Goal: Task Accomplishment & Management: Manage account settings

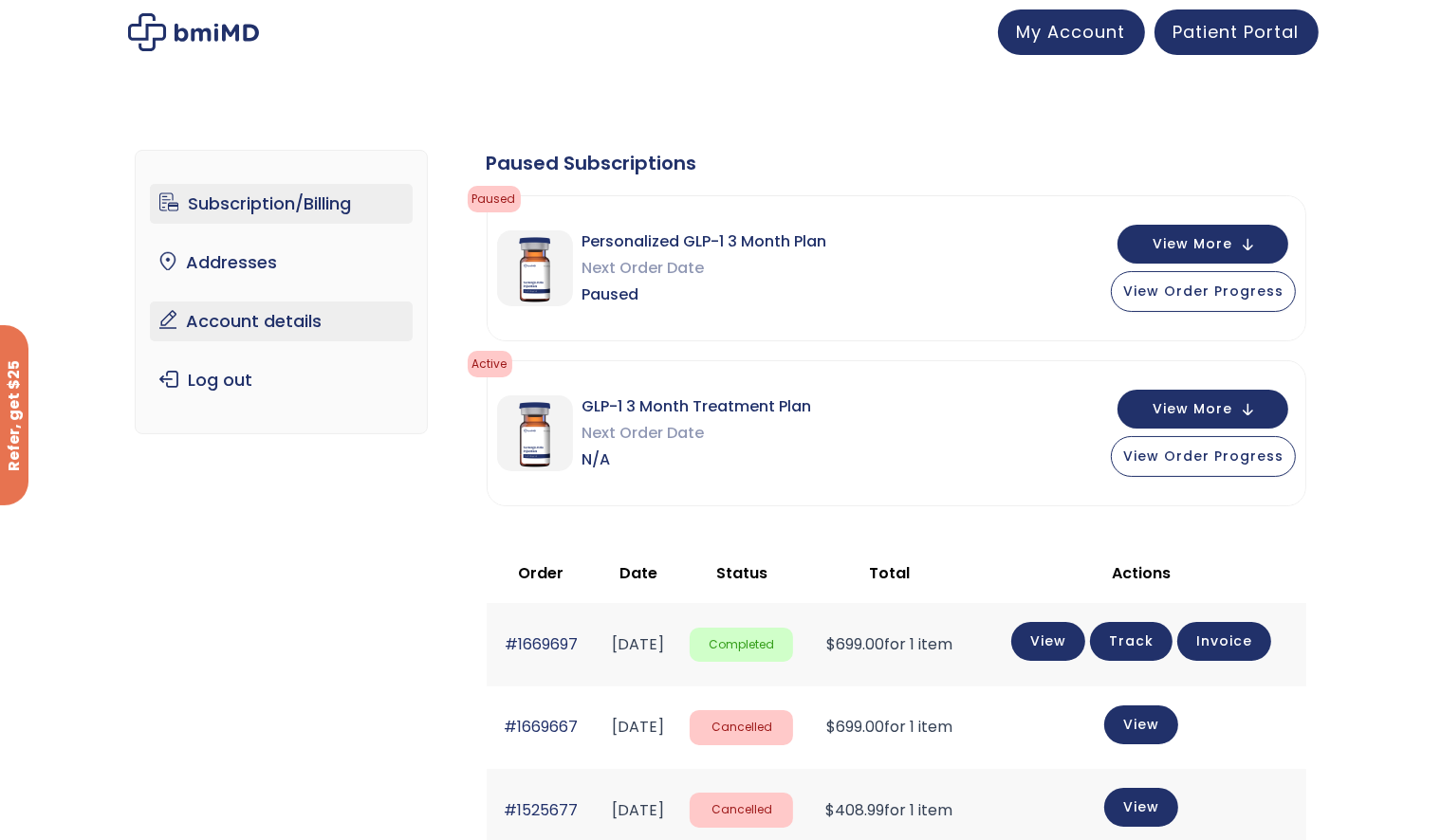
click at [301, 327] on link "Account details" at bounding box center [281, 321] width 263 height 39
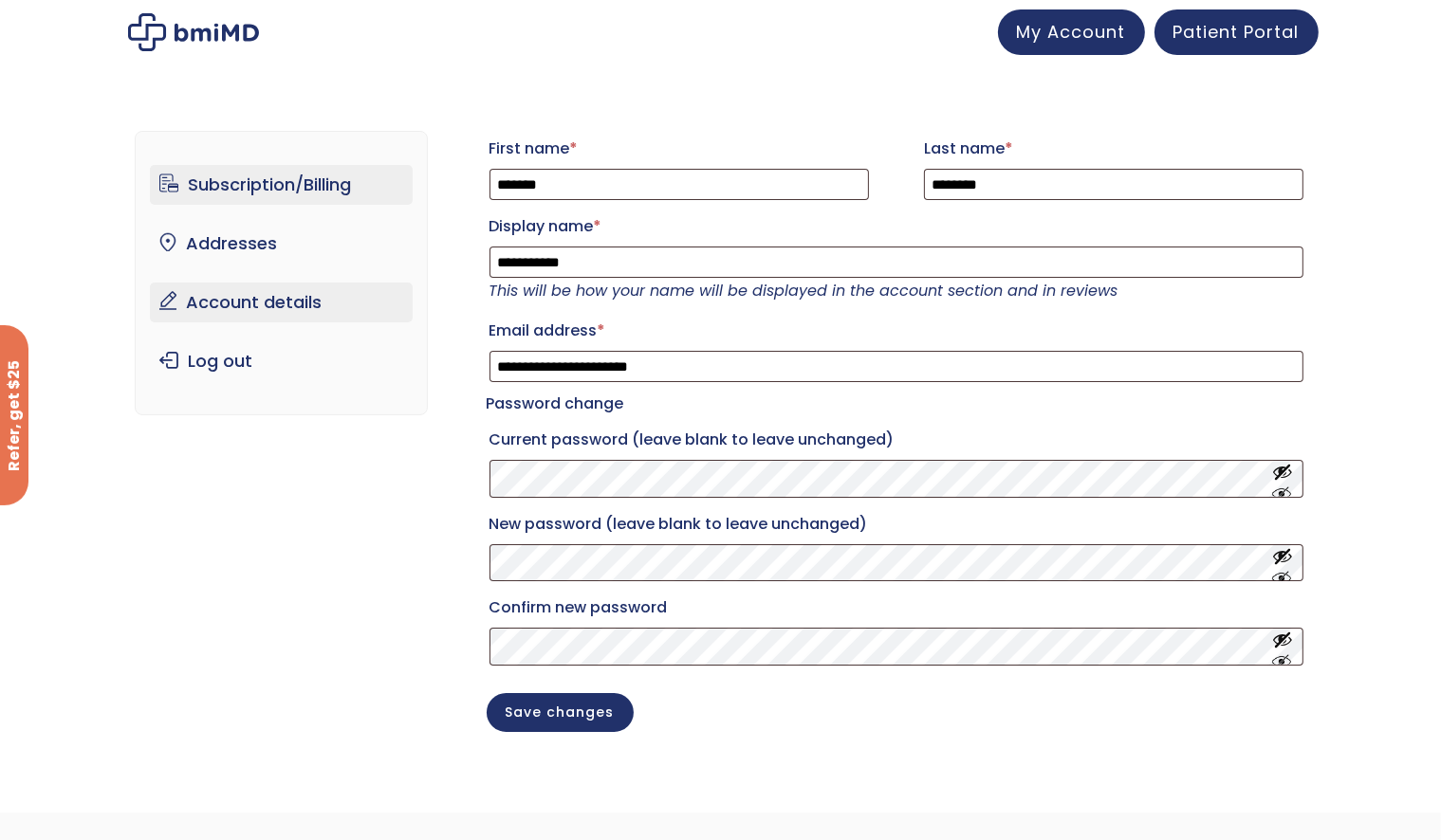
click at [277, 190] on link "Subscription/Billing" at bounding box center [281, 184] width 263 height 39
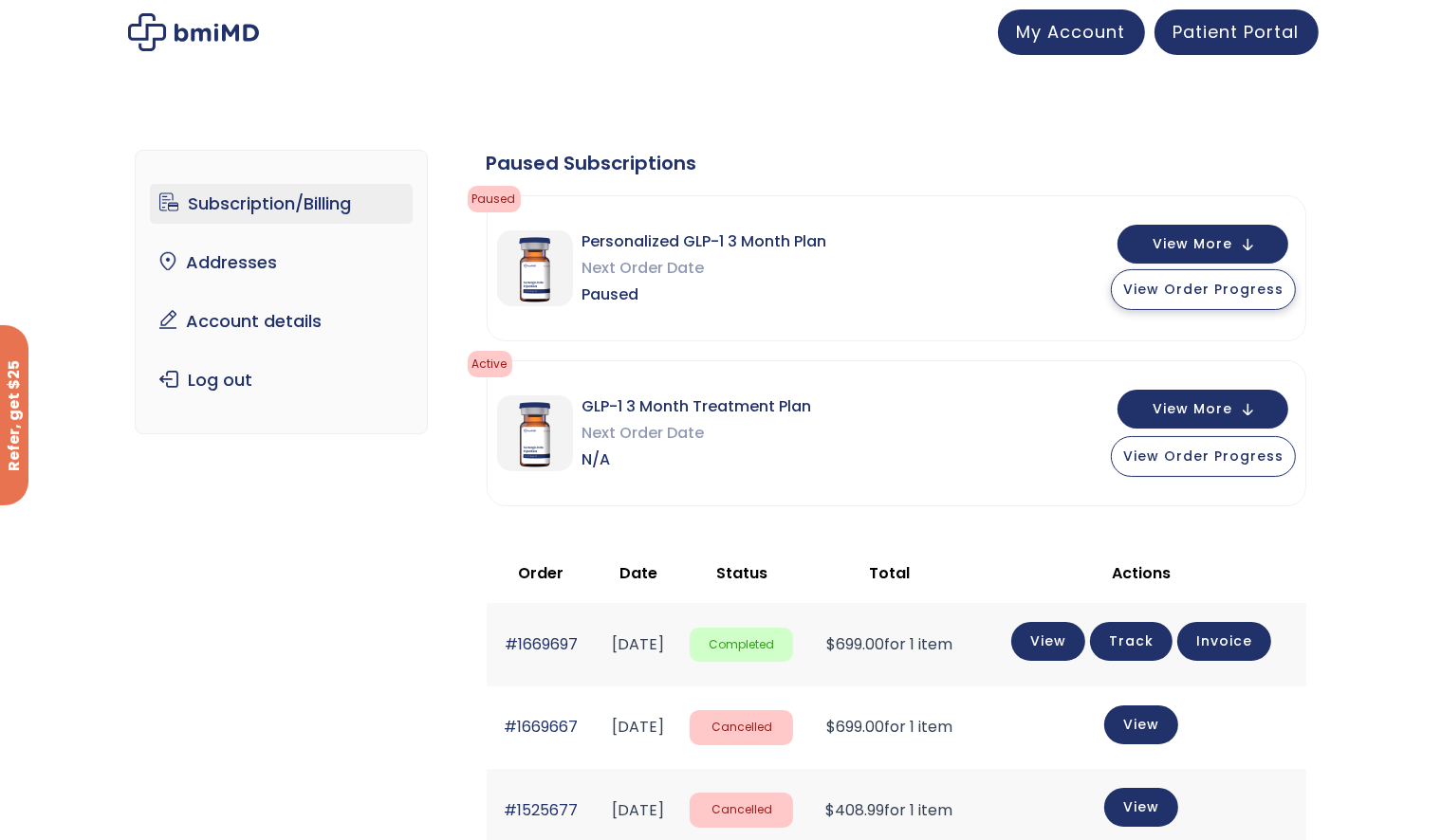
click at [1230, 293] on span "View Order Progress" at bounding box center [1203, 289] width 161 height 19
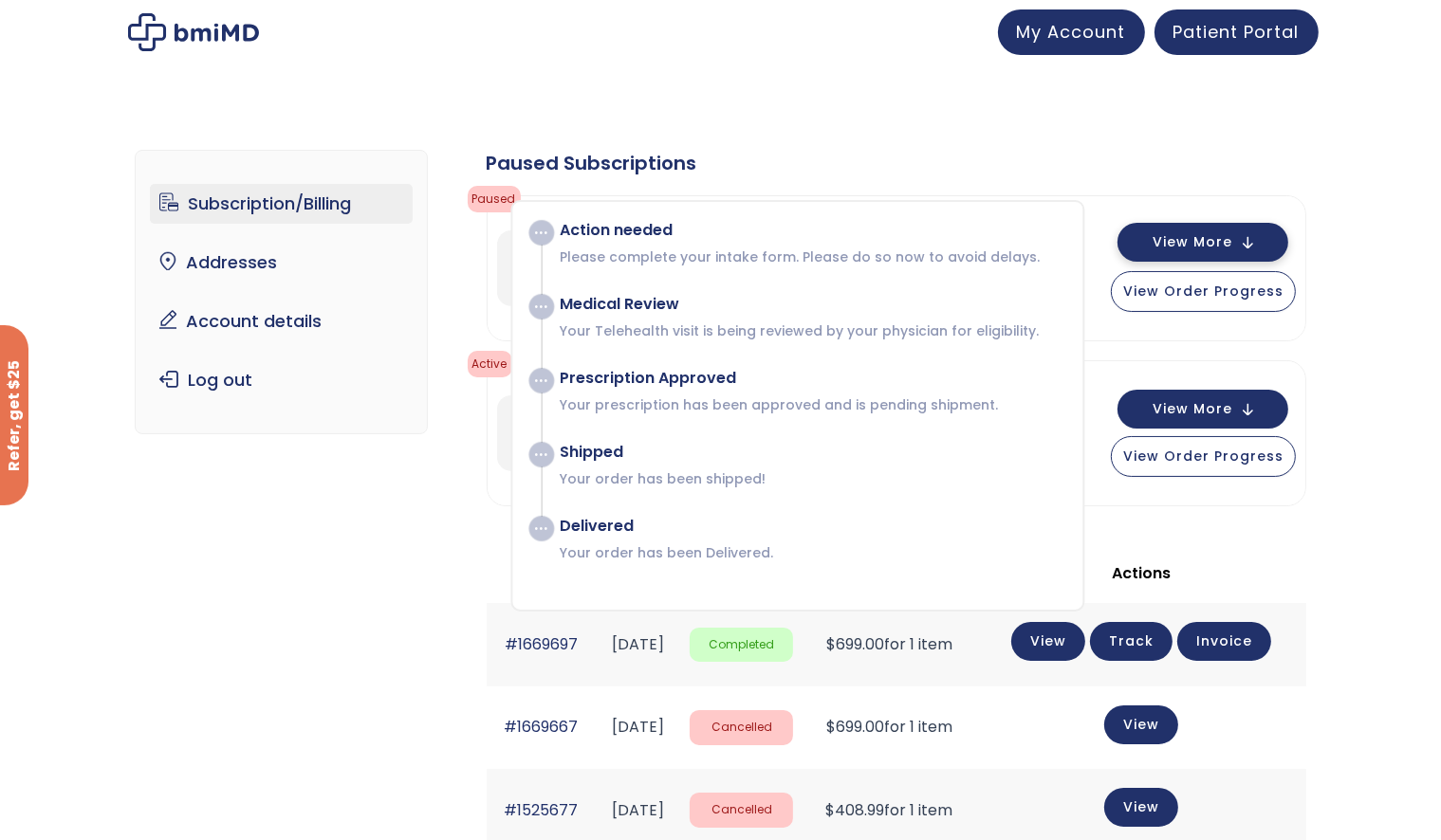
click at [1215, 241] on span "View More" at bounding box center [1192, 243] width 80 height 13
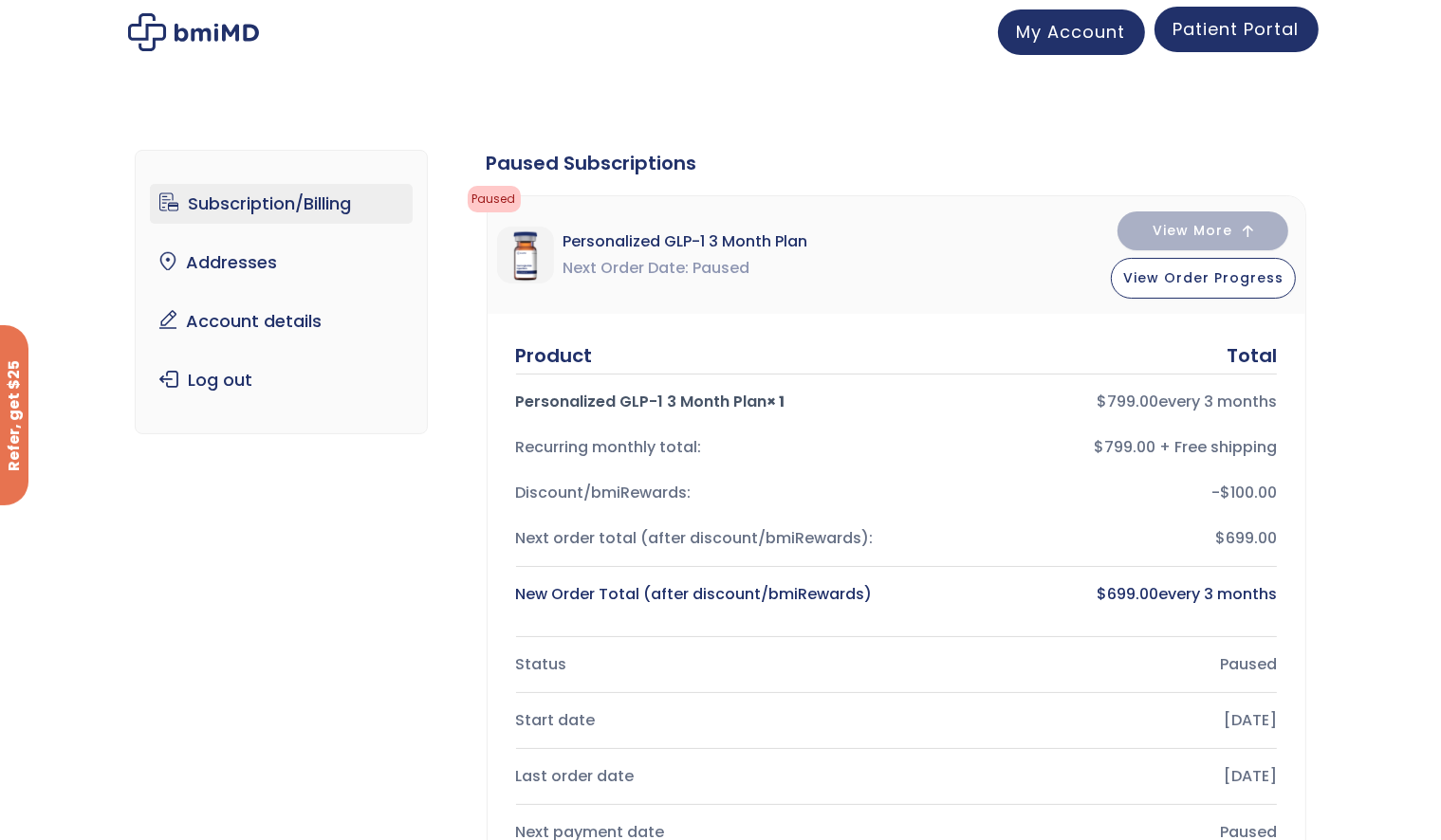
click at [1241, 32] on span "Patient Portal" at bounding box center [1237, 29] width 126 height 24
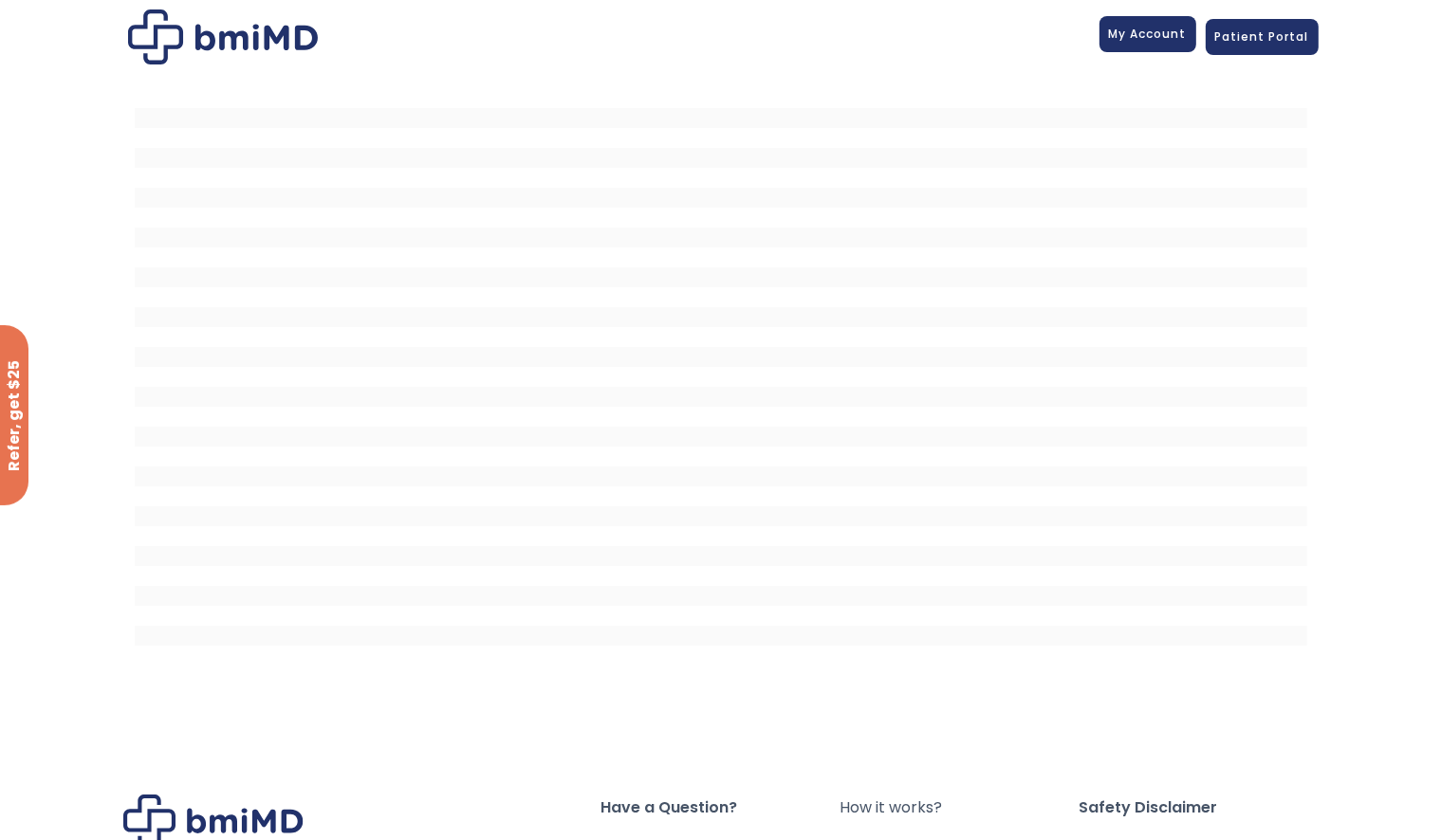
click at [1154, 36] on span "My Account" at bounding box center [1148, 34] width 78 height 16
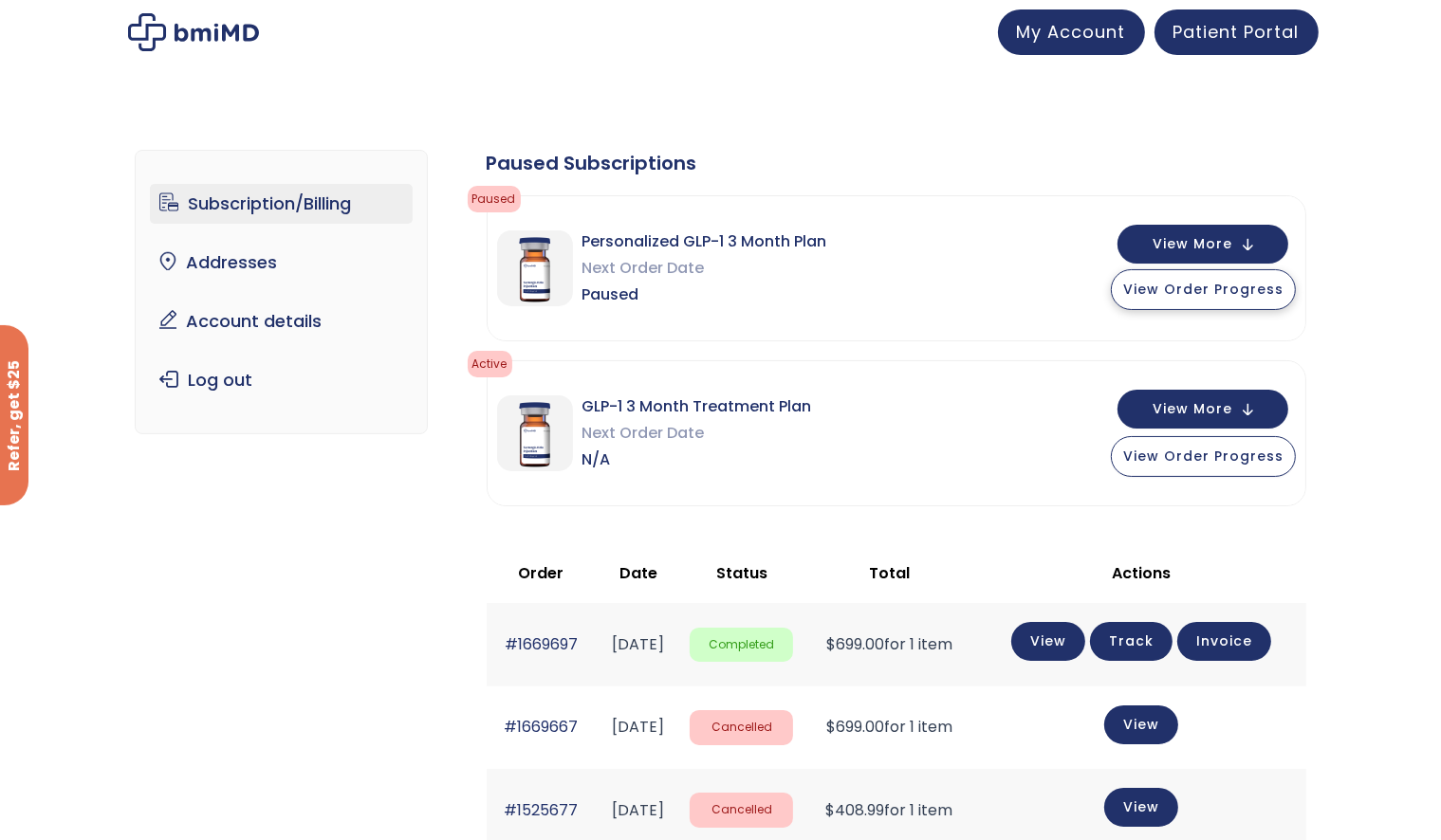
click at [1213, 281] on span "View Order Progress" at bounding box center [1203, 289] width 161 height 19
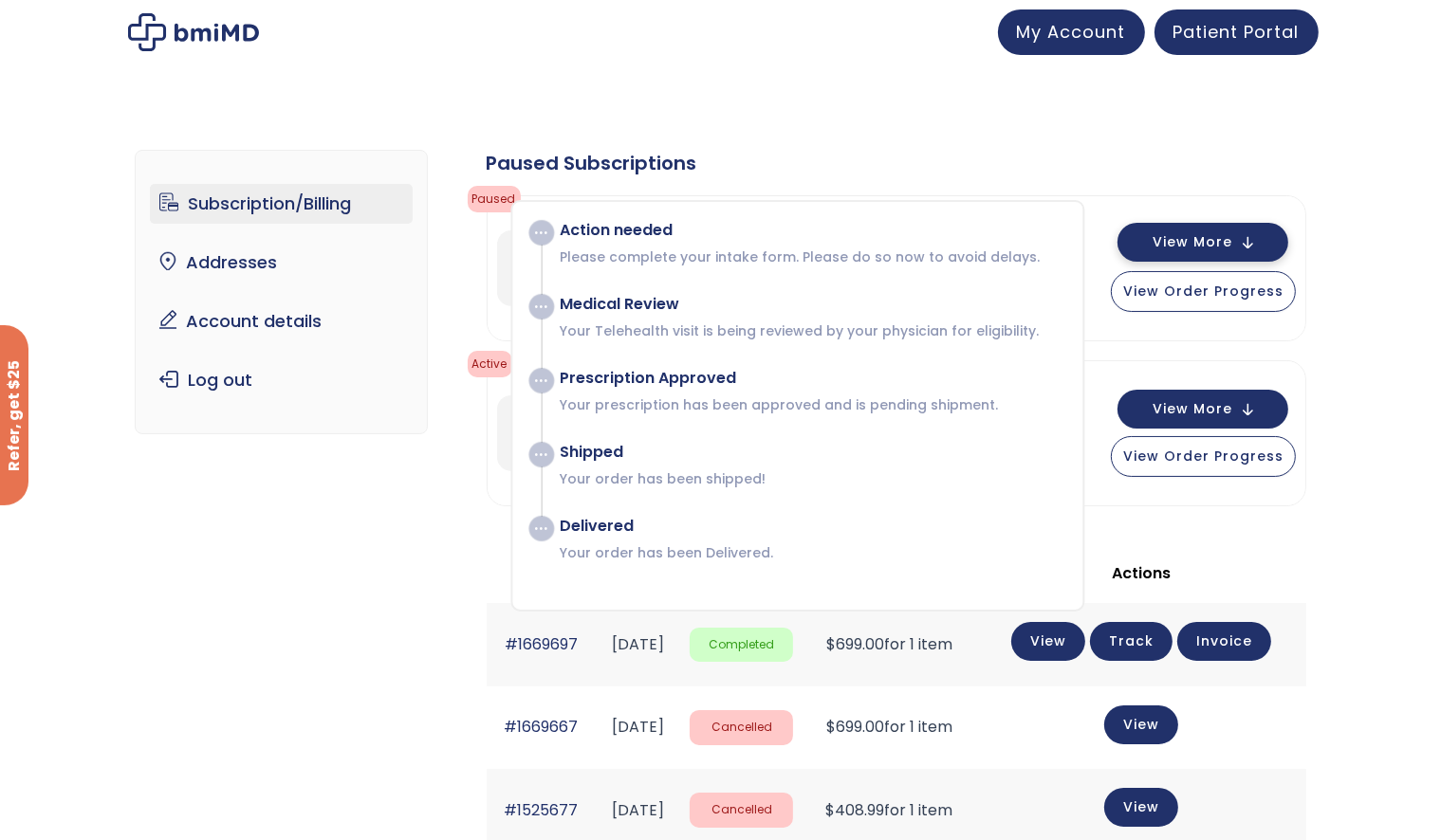
click at [1196, 243] on span "View More" at bounding box center [1192, 243] width 80 height 13
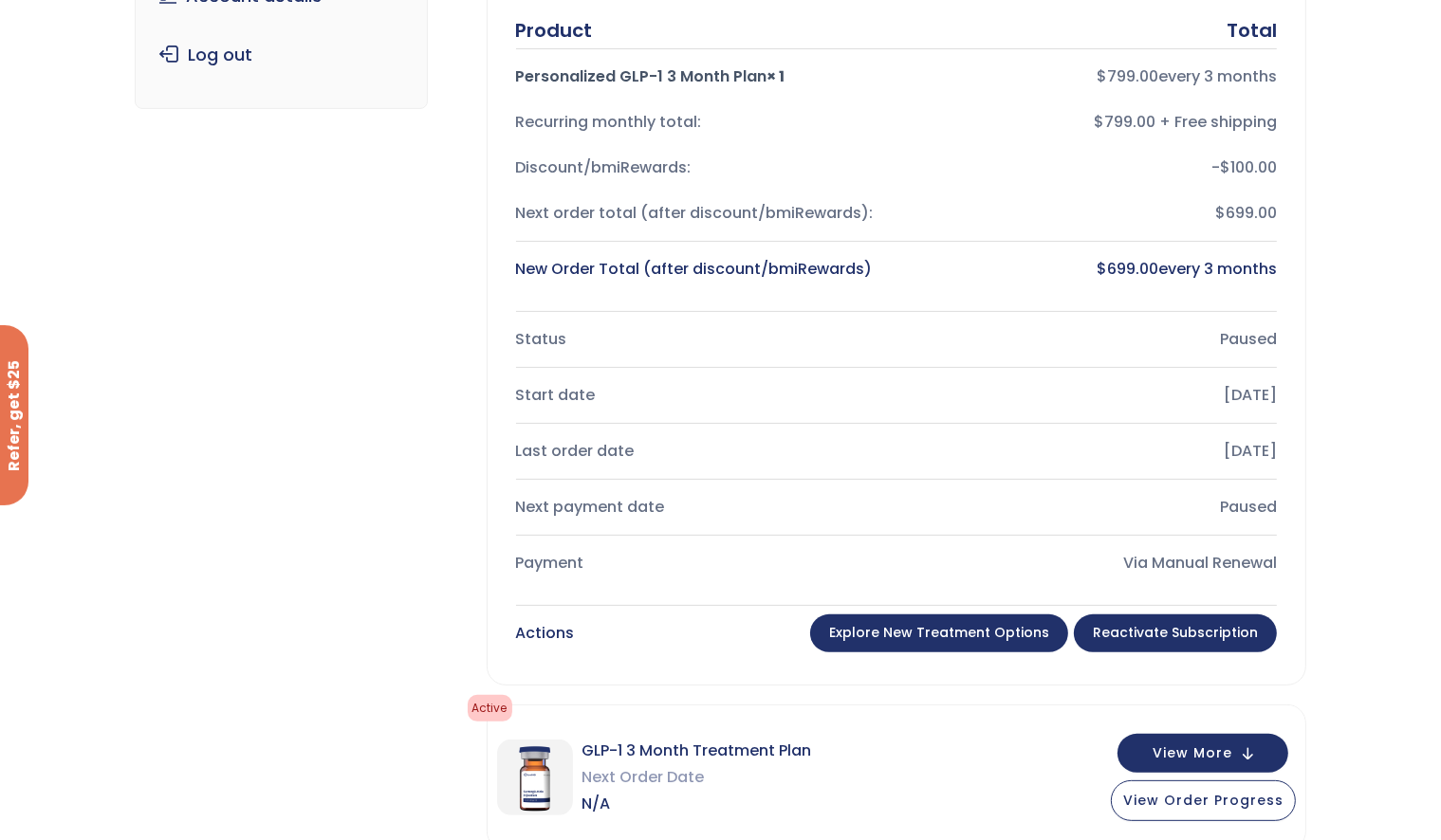
scroll to position [569, 0]
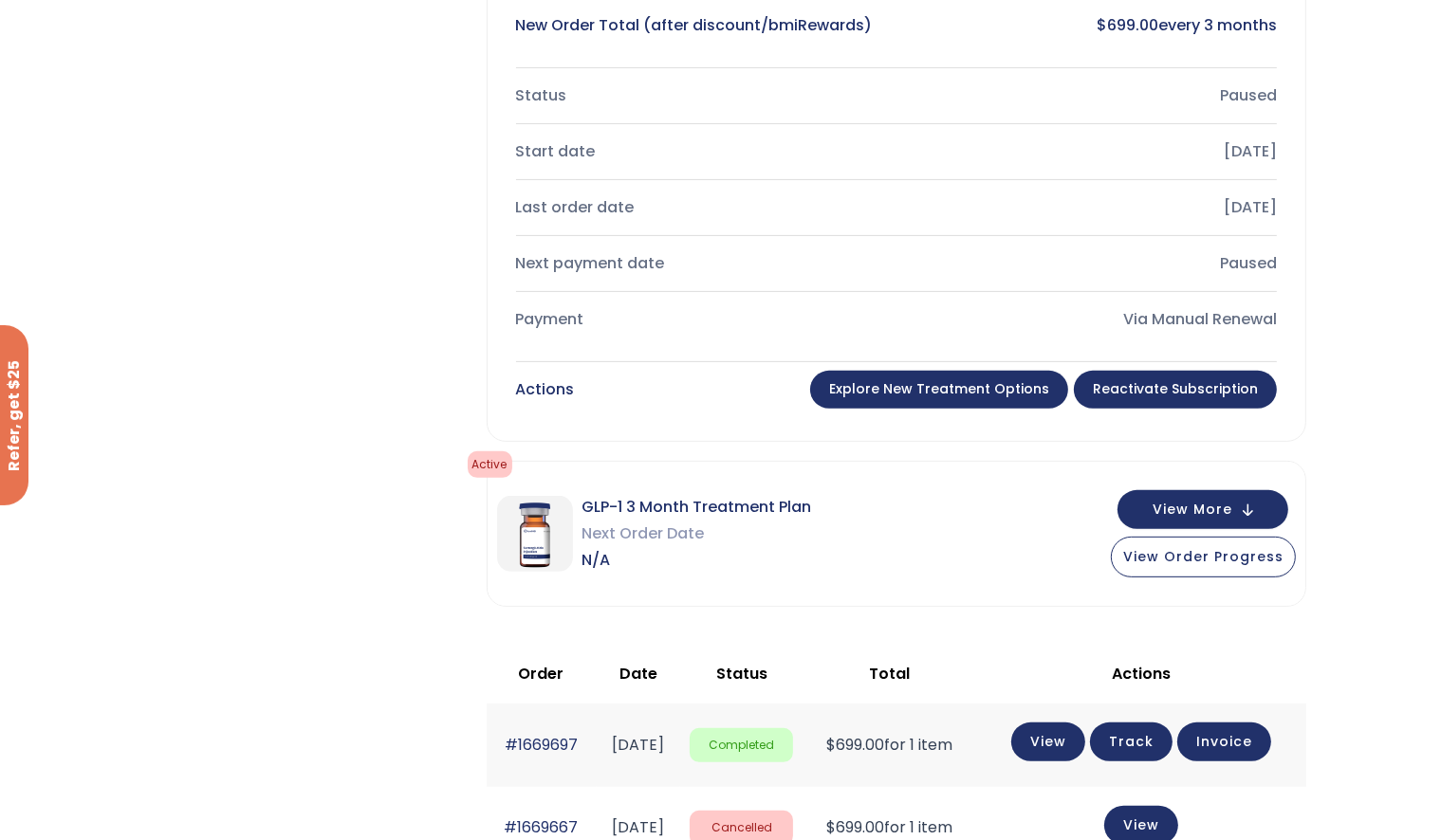
click at [1182, 388] on link "Reactivate Subscription" at bounding box center [1176, 389] width 203 height 37
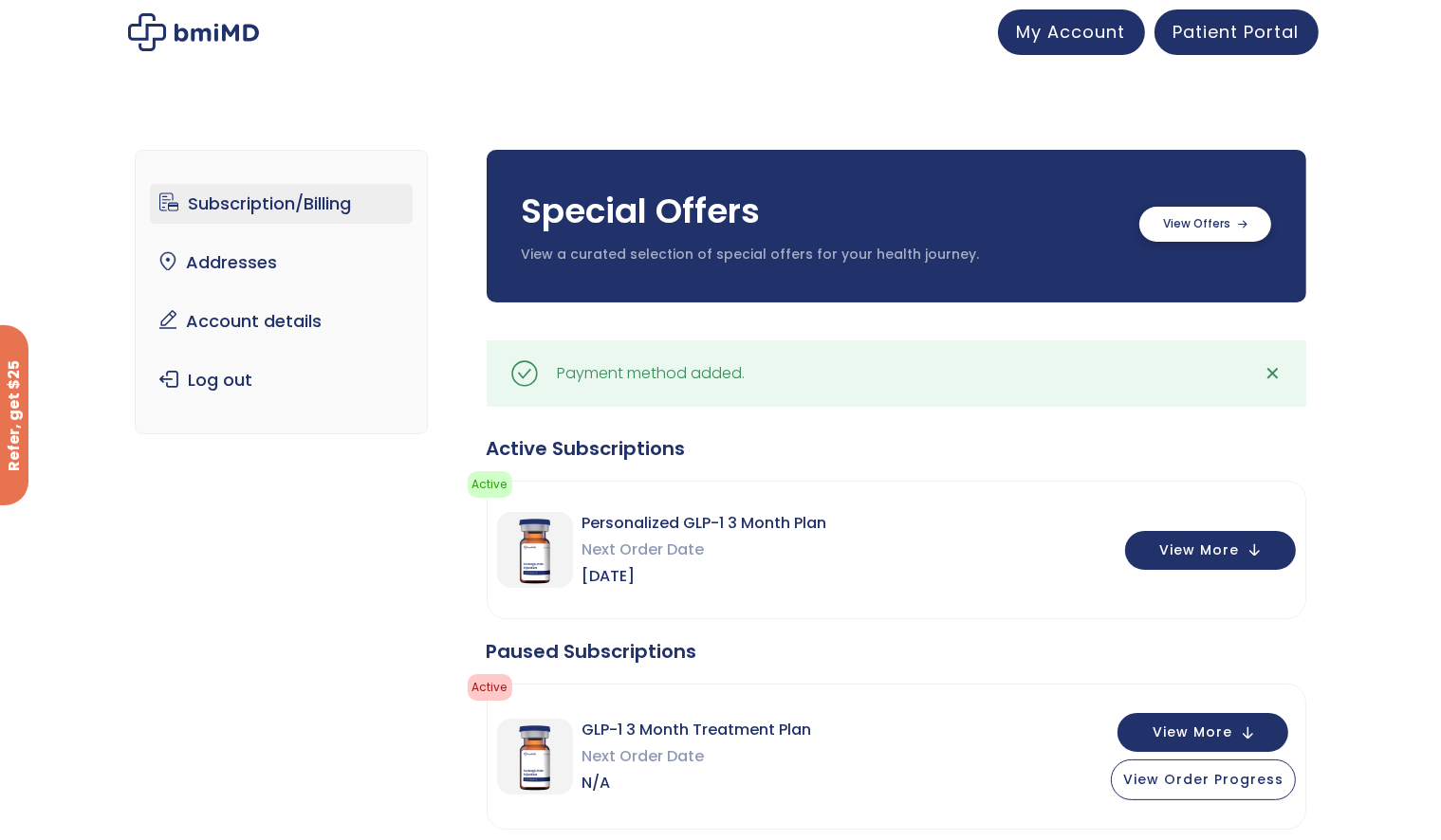
click at [1189, 222] on label at bounding box center [1205, 225] width 132 height 35
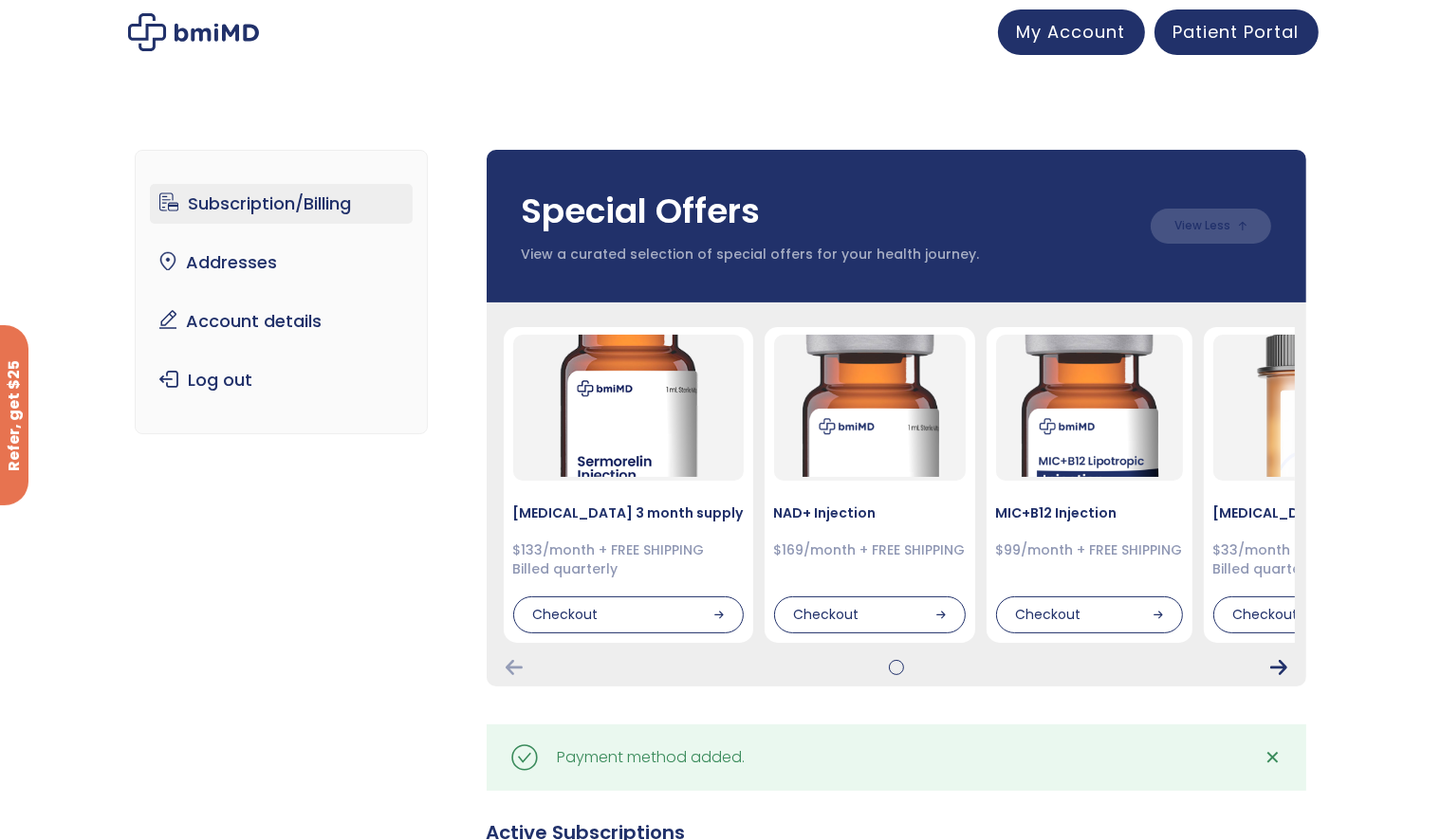
click at [1278, 665] on icon "Next Card" at bounding box center [1278, 667] width 17 height 15
click at [897, 667] on div at bounding box center [897, 667] width 0 height 0
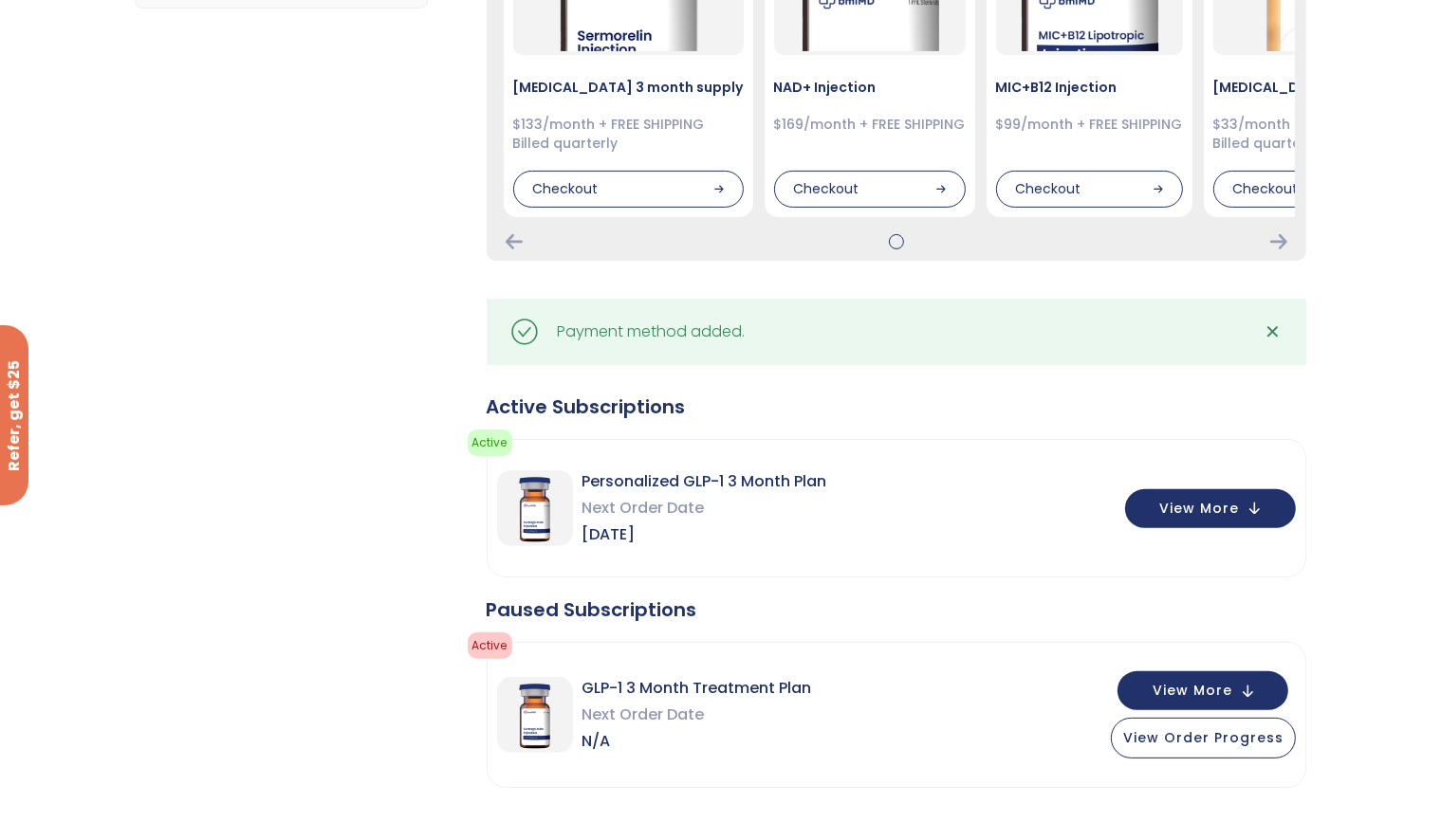
scroll to position [474, 0]
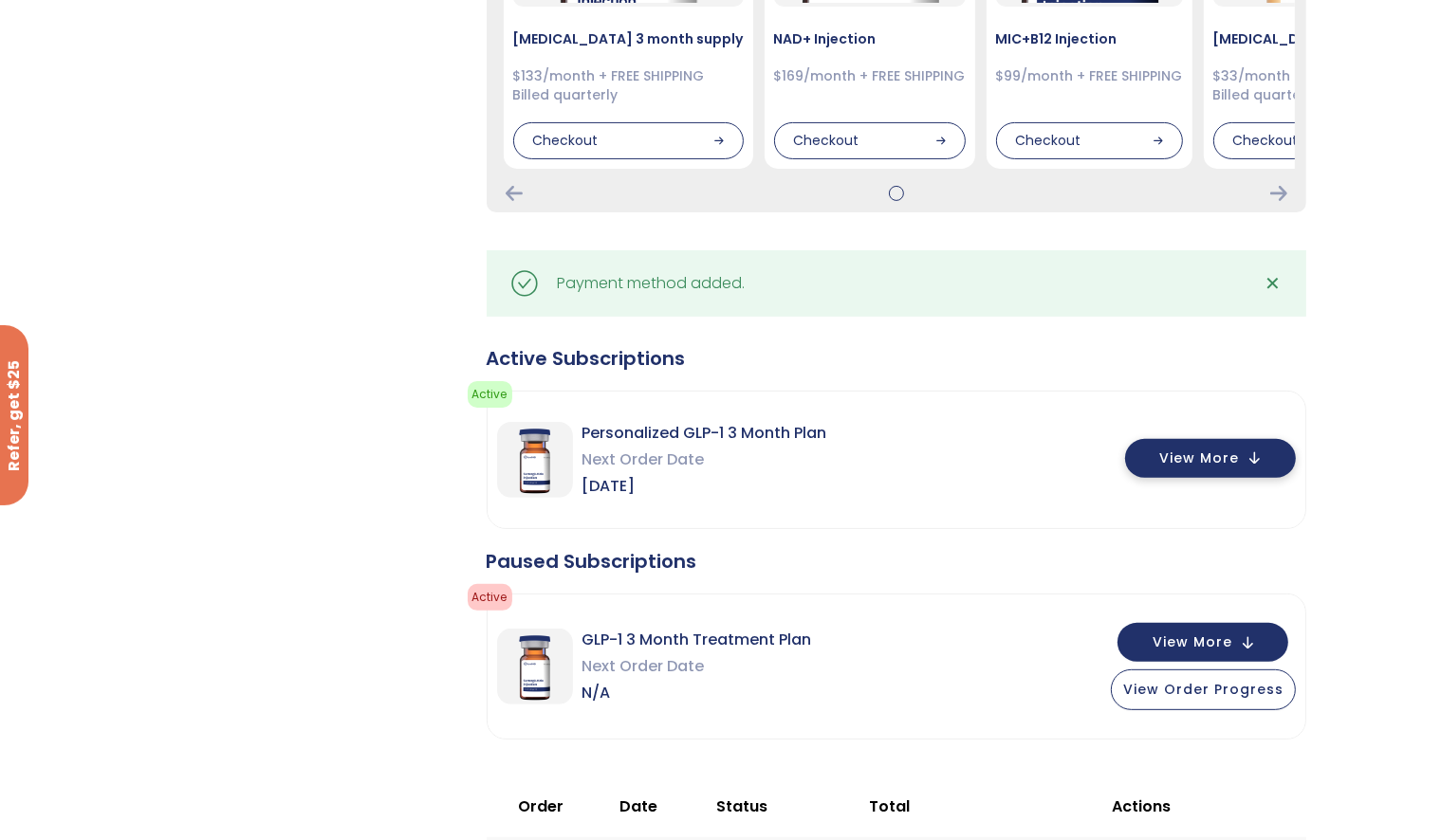
click at [1216, 458] on span "View More" at bounding box center [1199, 458] width 80 height 13
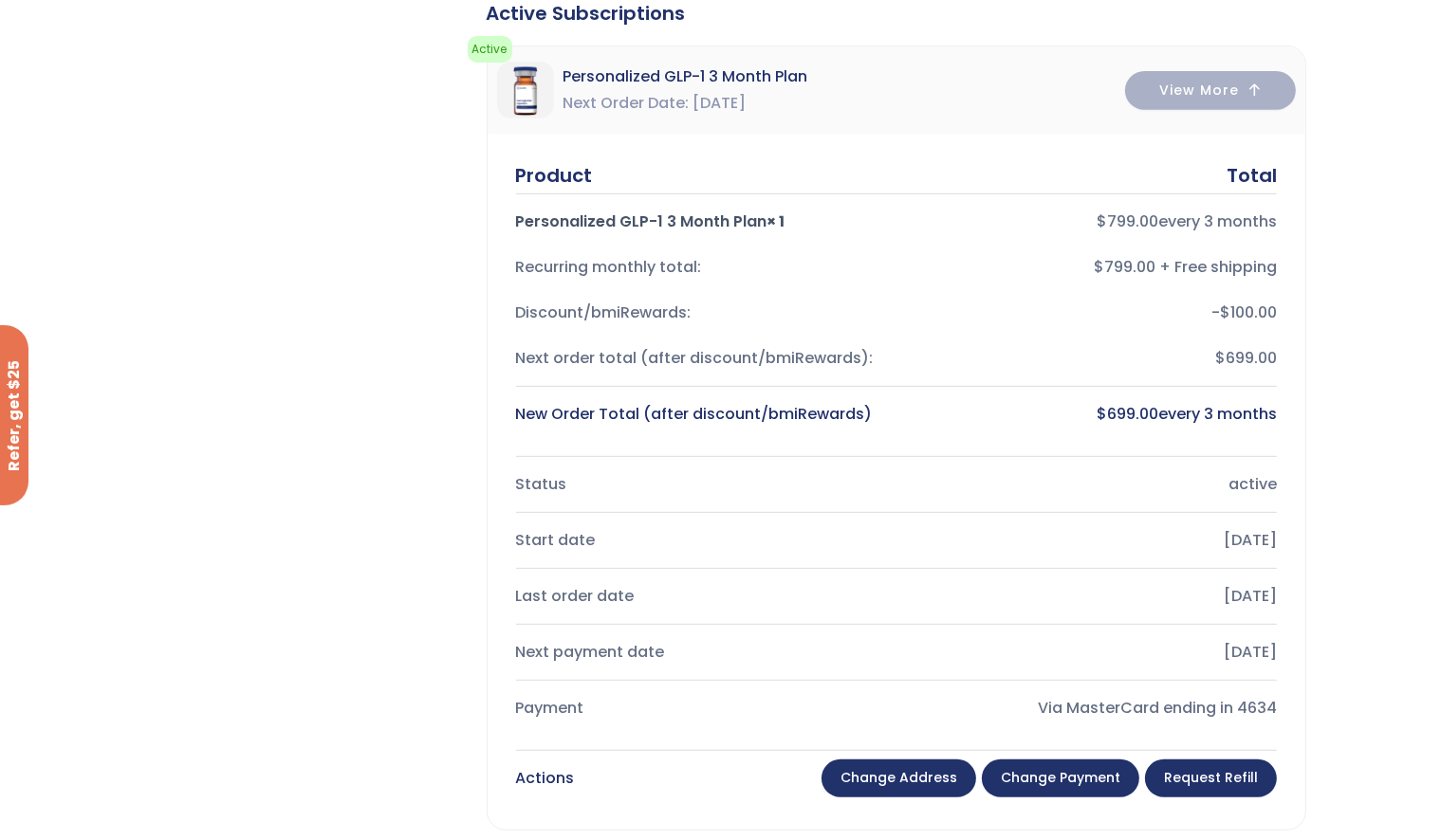
scroll to position [854, 0]
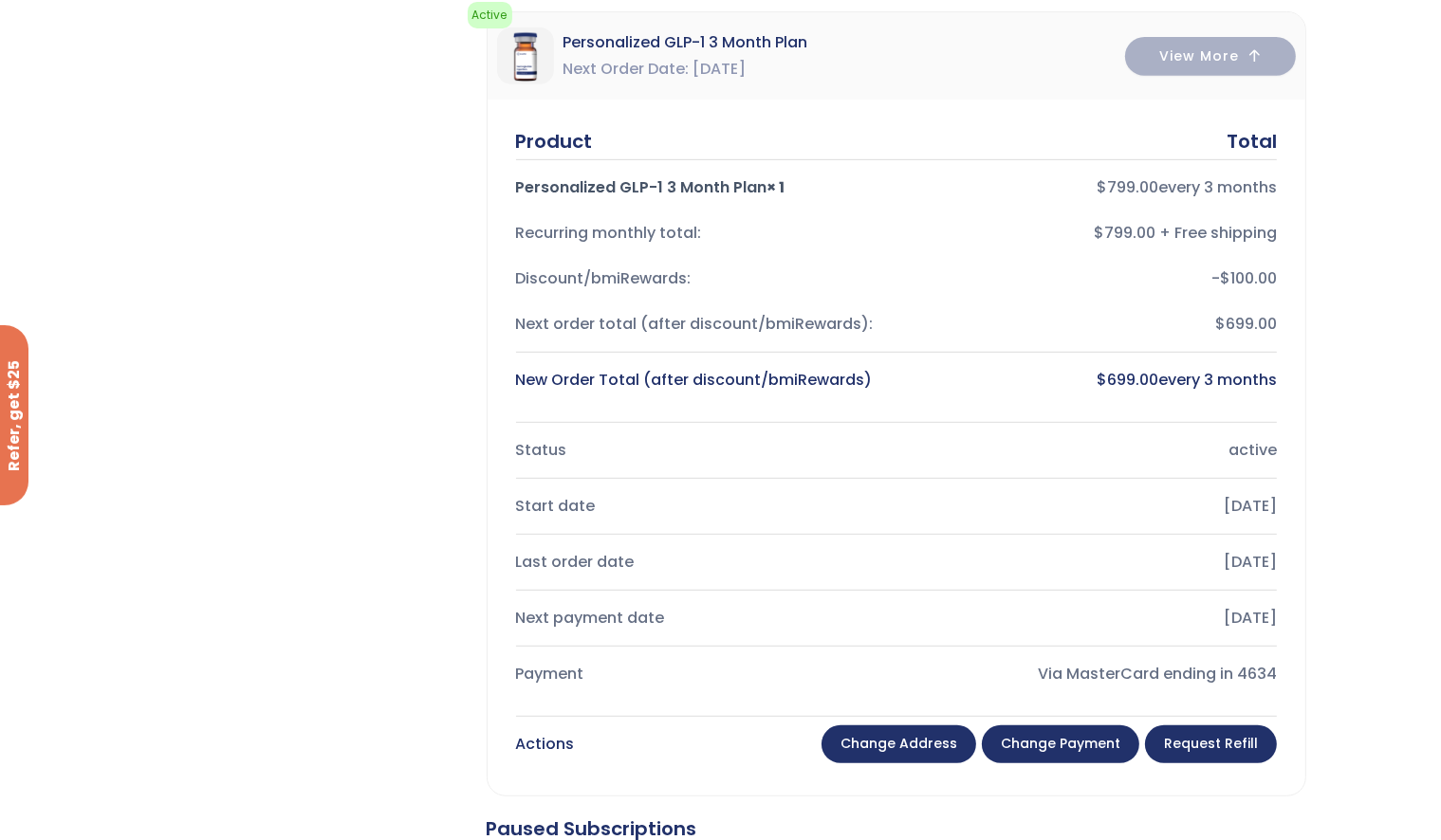
click at [1067, 741] on link "Change payment" at bounding box center [1061, 744] width 158 height 37
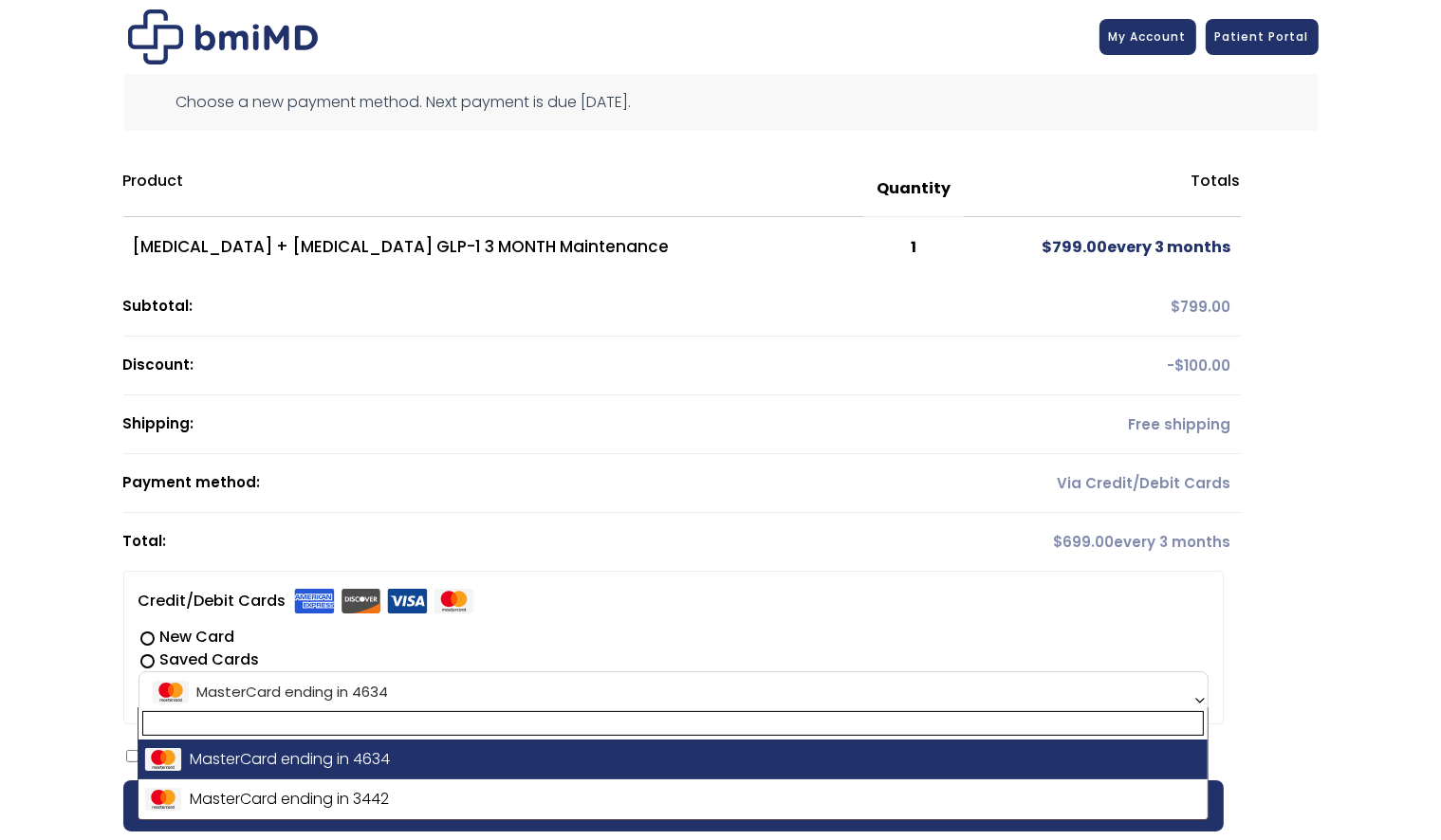
click at [1199, 699] on b at bounding box center [1199, 700] width 15 height 15
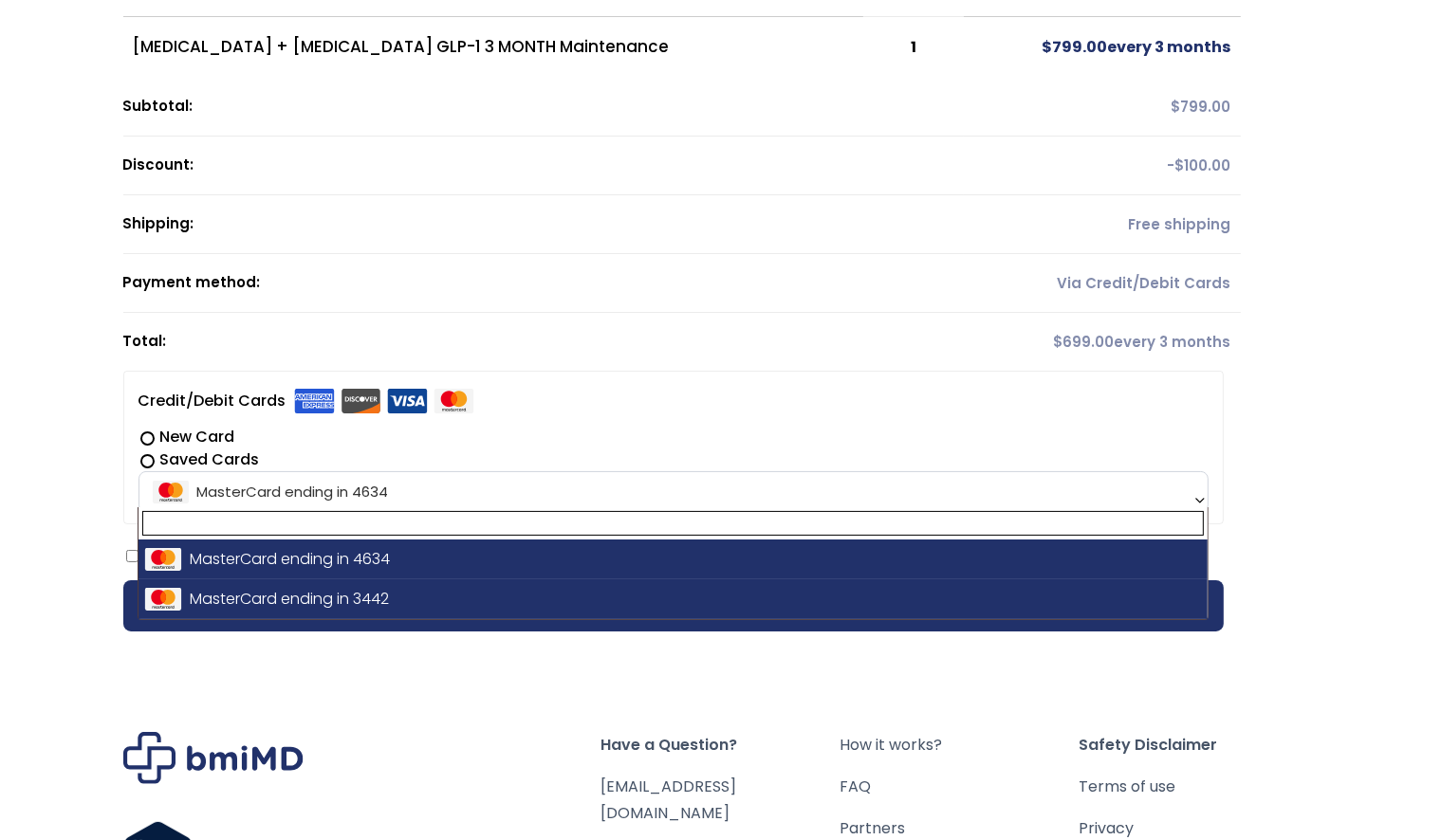
scroll to position [285, 0]
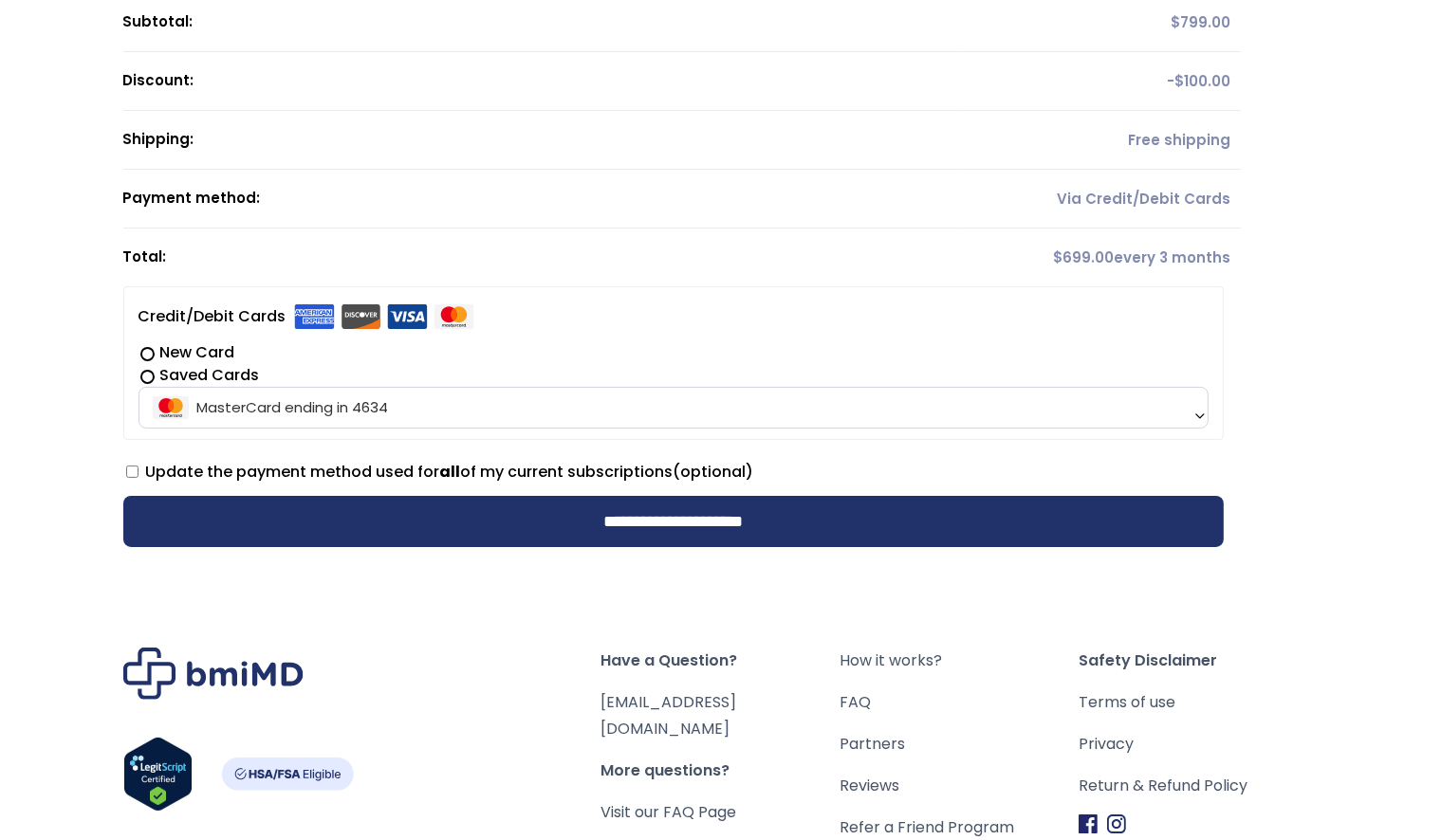
click at [1312, 593] on div "Have a Question? [EMAIL_ADDRESS][DOMAIN_NAME] More questions? Visit our FAQ Pag…" at bounding box center [721, 793] width 1408 height 479
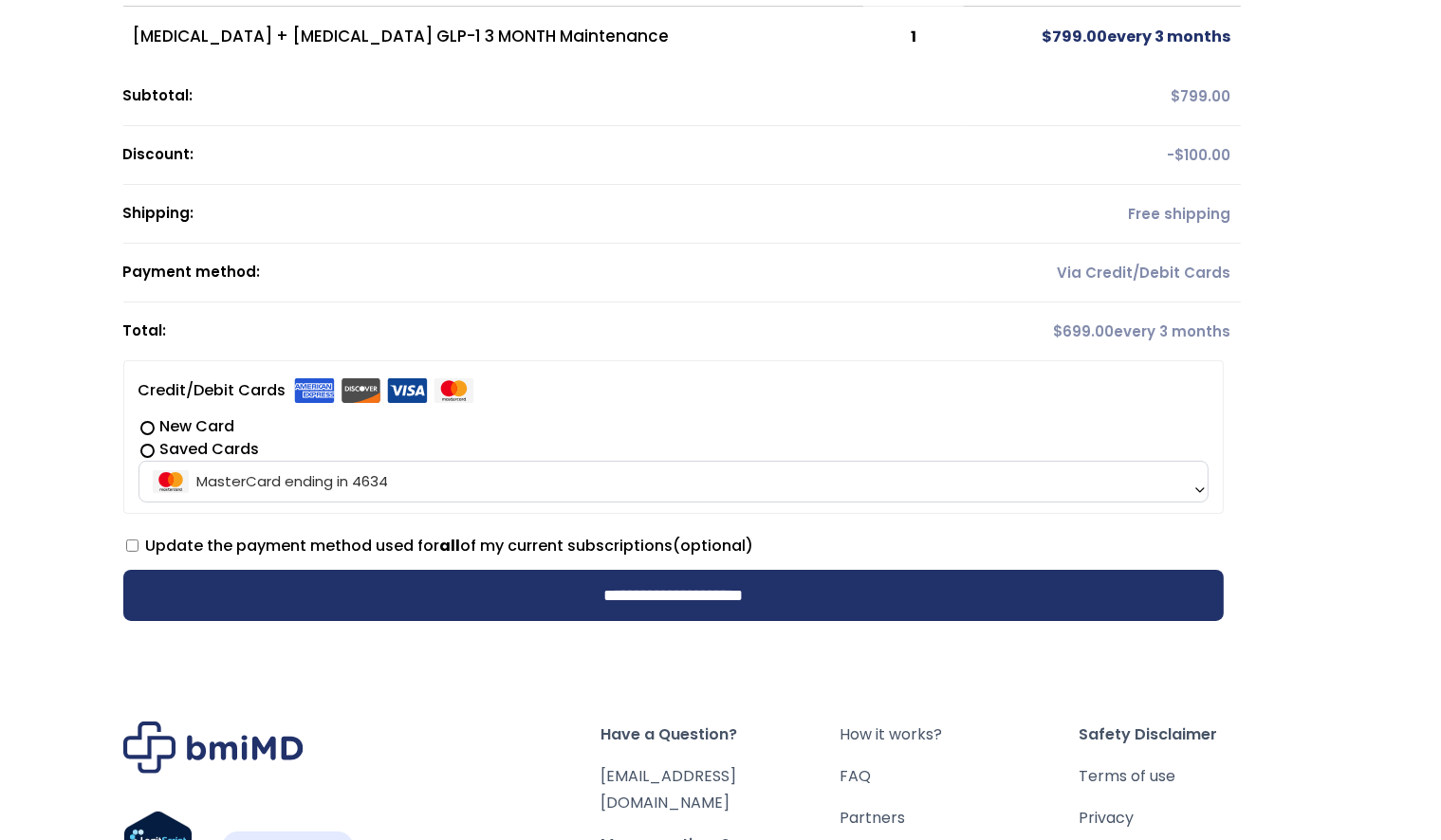
scroll to position [0, 0]
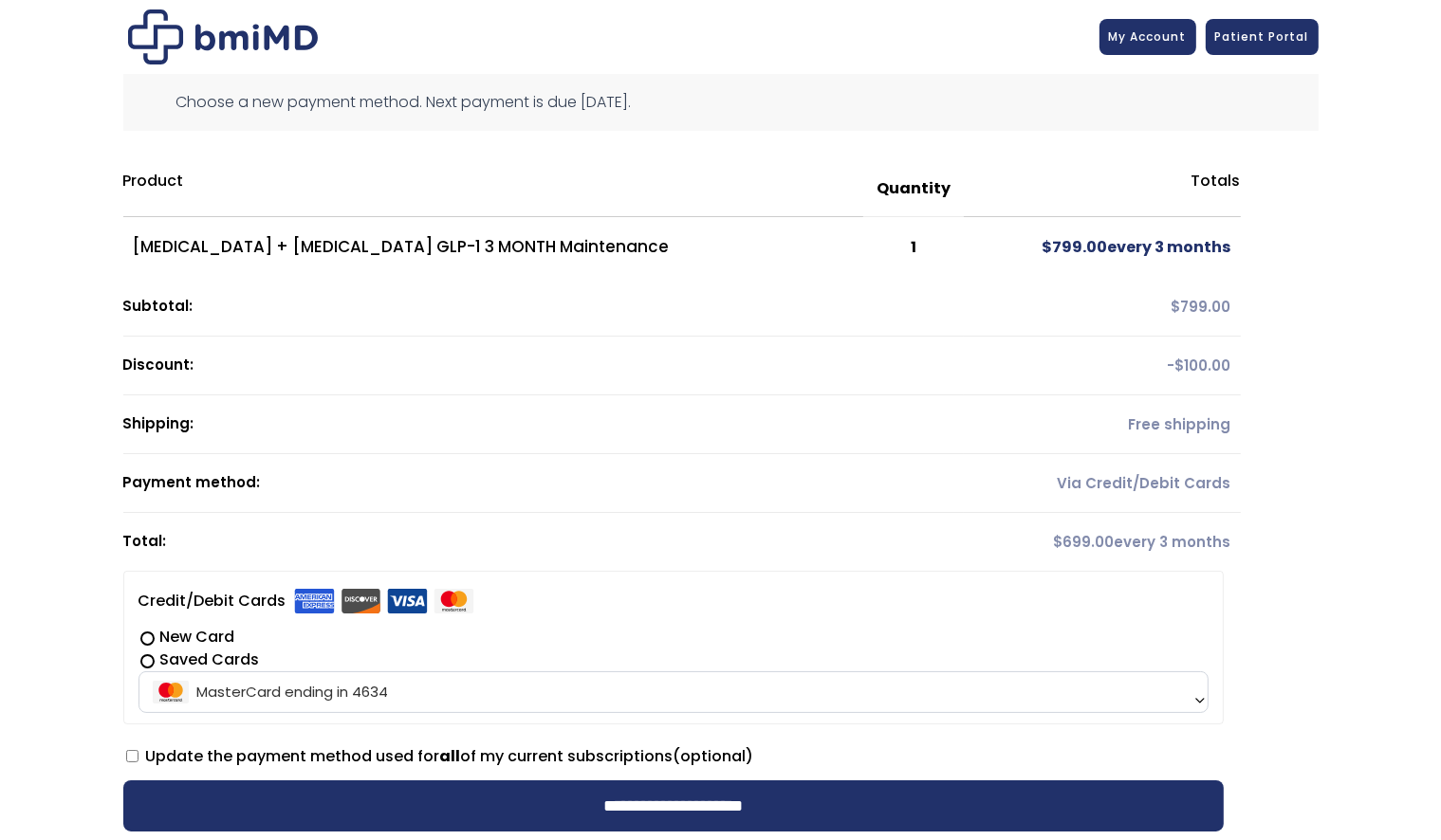
click at [873, 245] on td "1" at bounding box center [914, 247] width 101 height 61
